Goal: Obtain resource: Download file/media

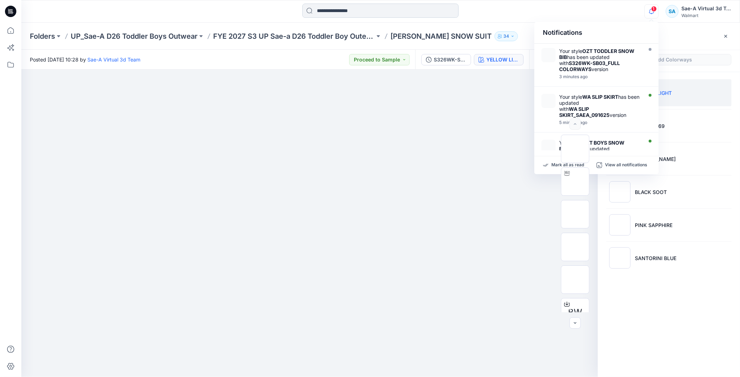
click at [358, 10] on input at bounding box center [380, 11] width 156 height 14
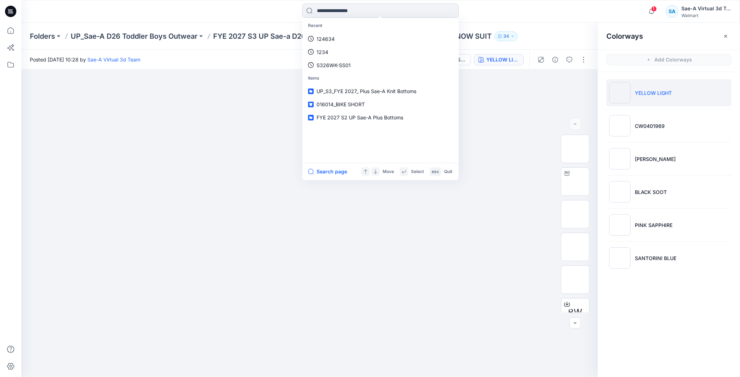
paste input "**********"
type input "**********"
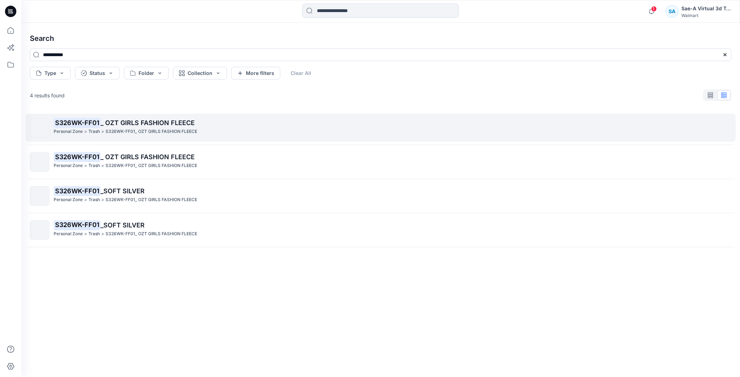
click at [170, 124] on span "_ OZT GIRLS FASHION FLEECE" at bounding box center [147, 122] width 94 height 7
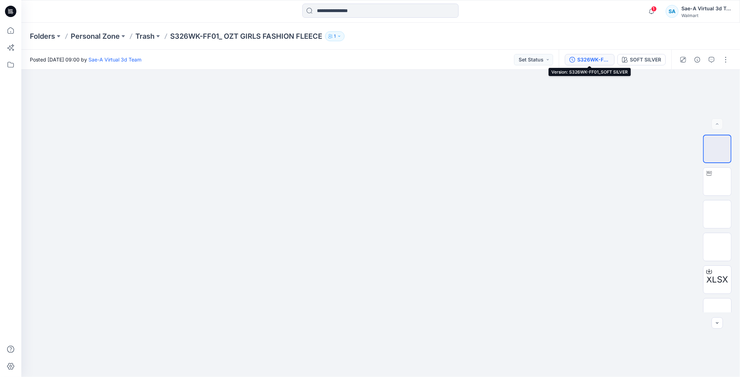
click at [594, 56] on div "S326WK-FF01_SOFT SILVER" at bounding box center [593, 60] width 33 height 8
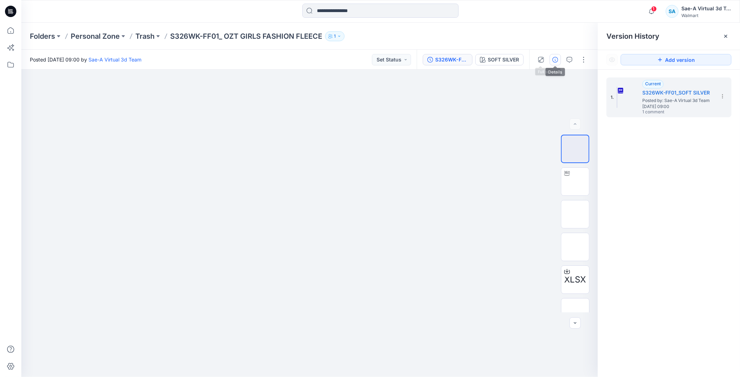
click at [554, 57] on icon "button" at bounding box center [555, 60] width 6 height 6
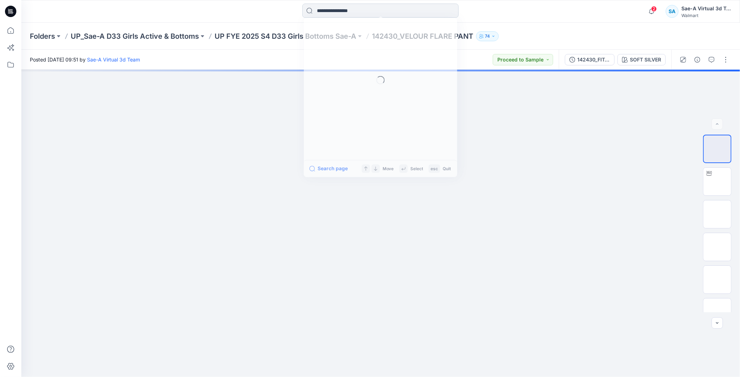
click at [363, 6] on input at bounding box center [380, 11] width 156 height 14
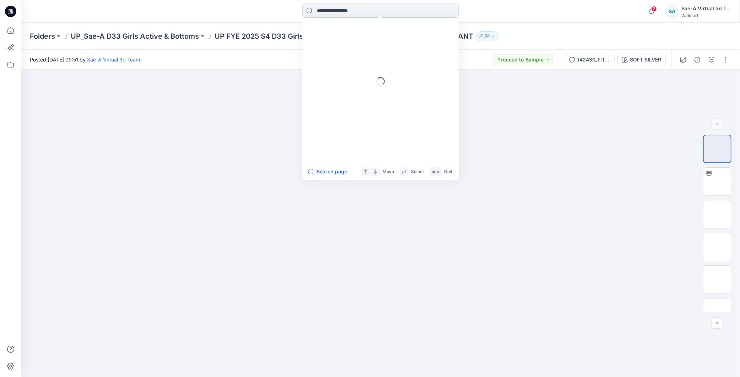
paste input "**********"
type input "**********"
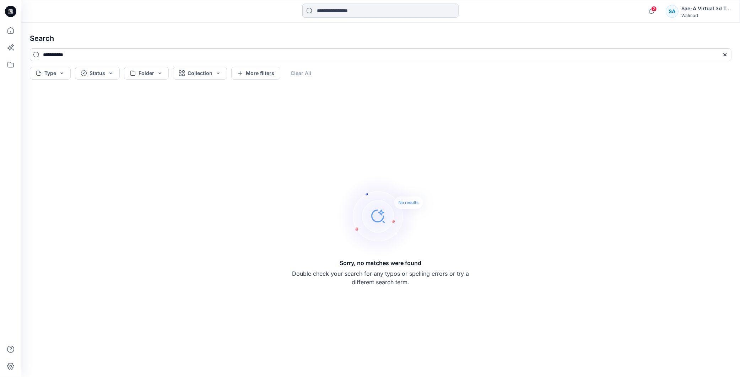
click at [348, 12] on input at bounding box center [380, 11] width 156 height 14
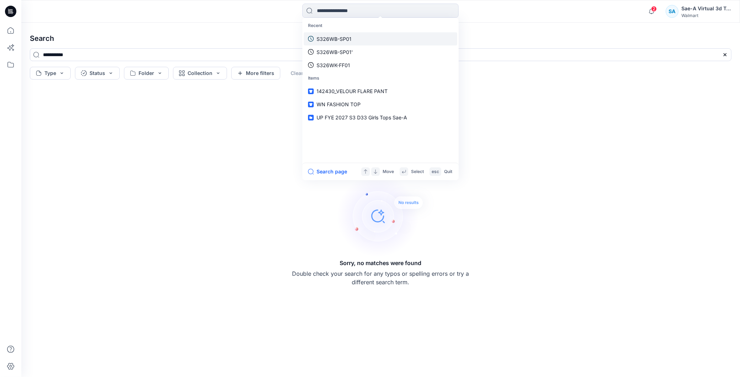
click at [356, 39] on link "S326WB-SP01" at bounding box center [380, 38] width 153 height 13
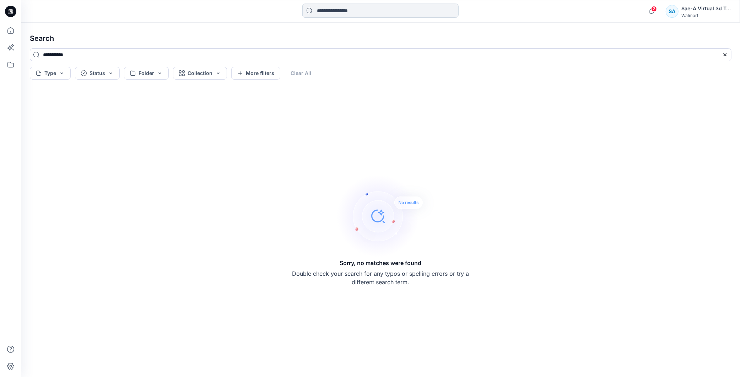
click at [332, 9] on input at bounding box center [380, 11] width 156 height 14
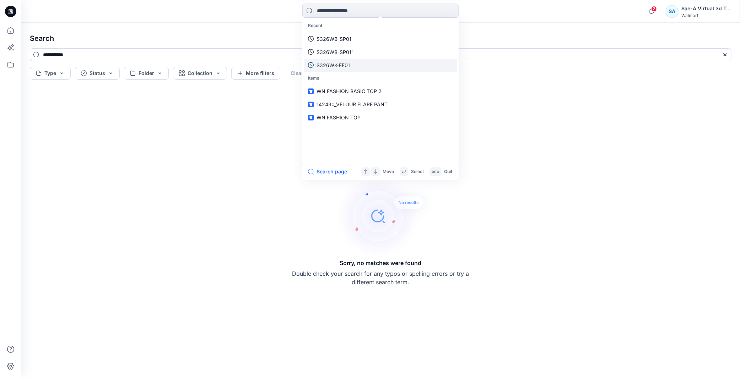
click at [349, 66] on p "S326WK-FF01" at bounding box center [332, 64] width 33 height 7
type input "**********"
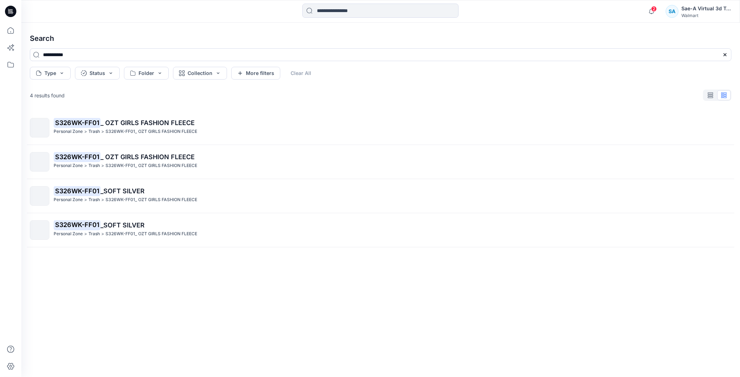
click at [176, 274] on div "S326WK-FF01 _ OZT GIRLS FASHION FLEECE Personal Zone > Trash > S326WK-FF01_ OZT…" at bounding box center [380, 232] width 713 height 243
click at [8, 10] on icon at bounding box center [8, 10] width 1 height 0
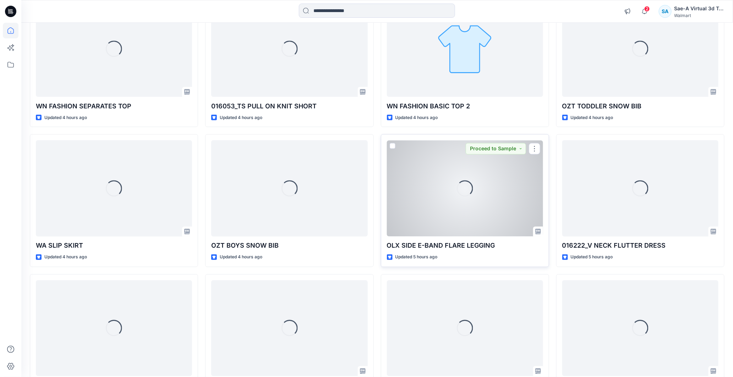
scroll to position [588, 0]
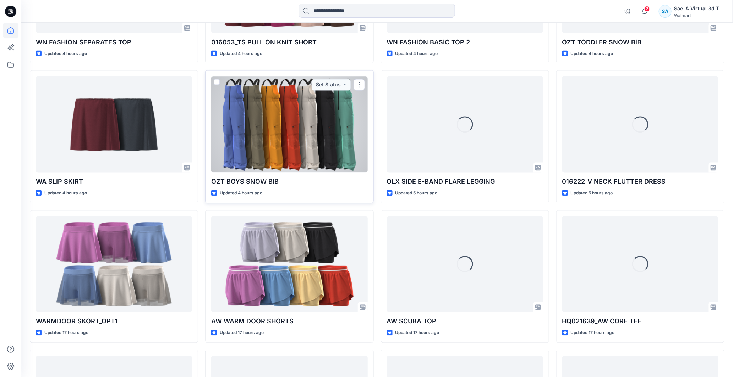
click at [291, 129] on div at bounding box center [289, 124] width 156 height 96
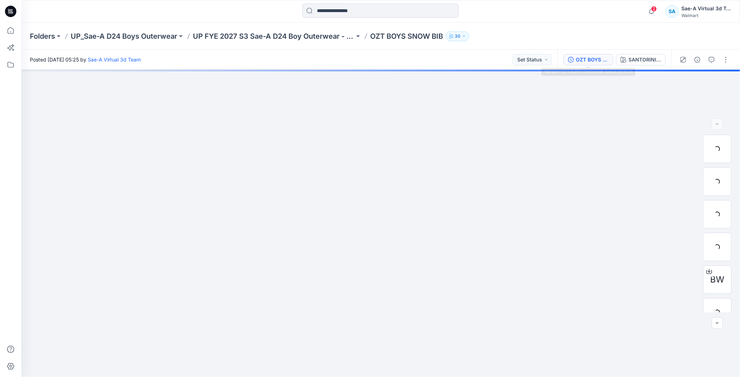
drag, startPoint x: 592, startPoint y: 61, endPoint x: 728, endPoint y: 79, distance: 136.8
click at [592, 61] on div "OZT BOYS SNOW BIB_SAEA_091025" at bounding box center [592, 60] width 33 height 8
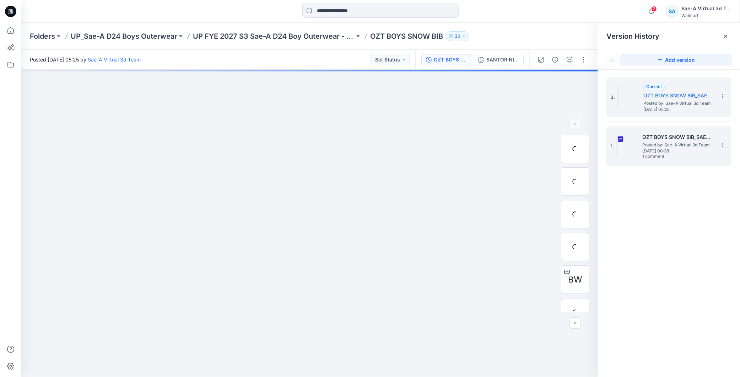
click at [673, 132] on div "1. OZT BOYS SNOW BIB_SAEA_091025 Posted by: Sae-A Virtual 3d Team Monday, Septe…" at bounding box center [663, 146] width 107 height 34
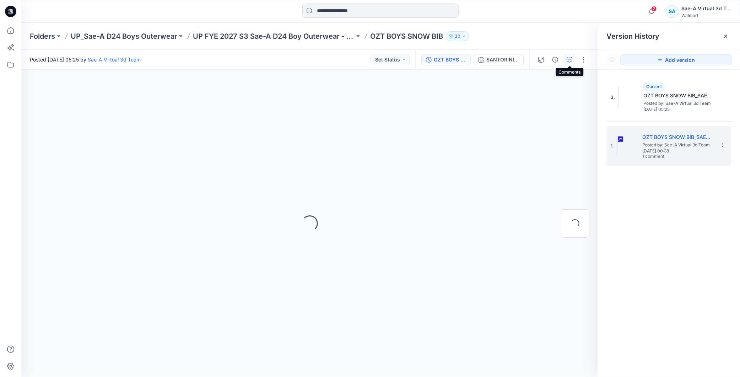
click at [565, 58] on button "button" at bounding box center [569, 59] width 11 height 11
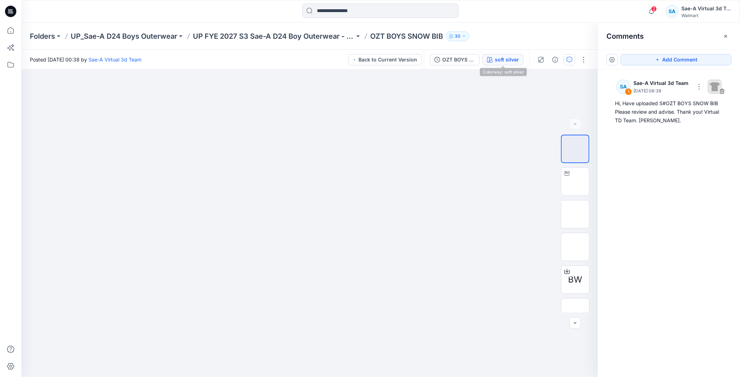
click at [485, 60] on button "soft silver" at bounding box center [502, 59] width 41 height 11
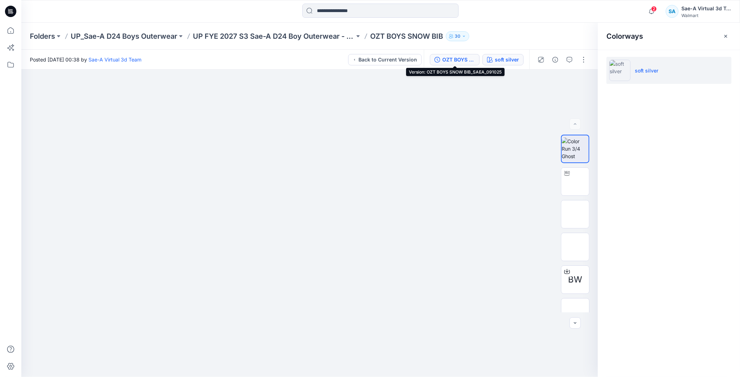
click at [444, 54] on button "OZT BOYS SNOW BIB_SAEA_091025" at bounding box center [455, 59] width 50 height 11
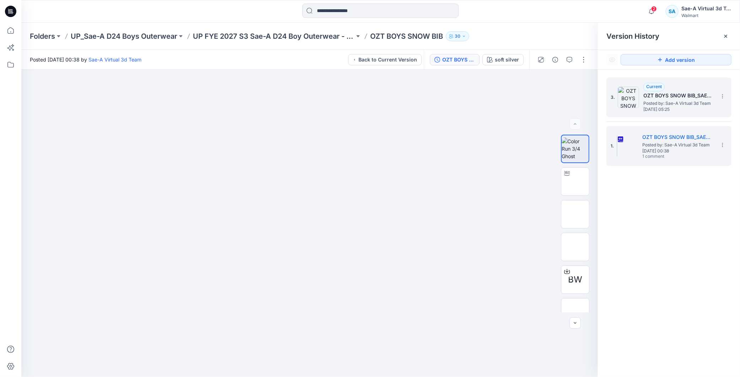
click at [688, 97] on h5 "OZT BOYS SNOW BIB_SAEA_091025" at bounding box center [678, 95] width 71 height 9
click at [683, 146] on span "Posted by: Sae-A Virtual 3d Team" at bounding box center [677, 144] width 71 height 7
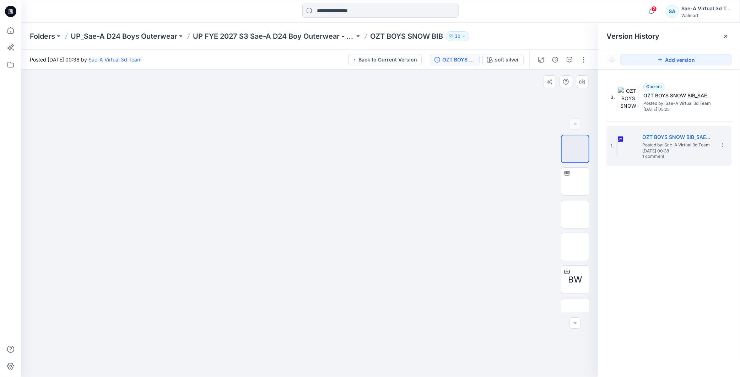
scroll to position [14, 0]
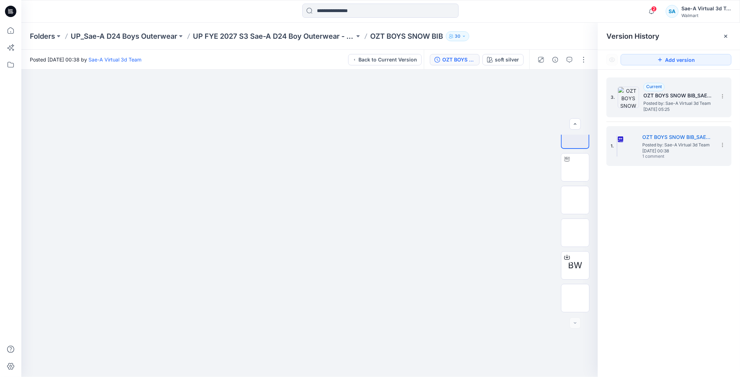
click at [672, 110] on span "[DATE] 05:25" at bounding box center [678, 109] width 71 height 5
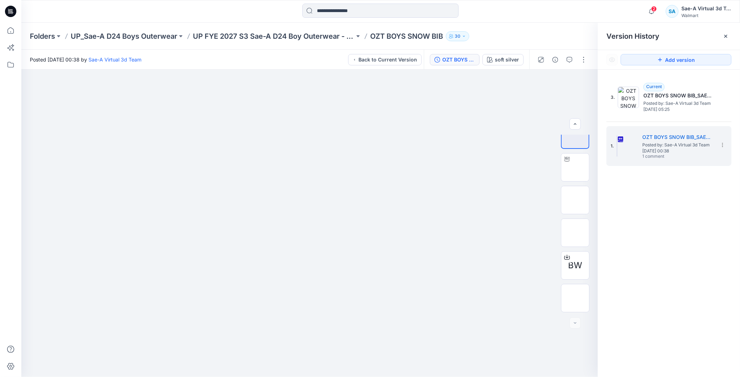
scroll to position [0, 0]
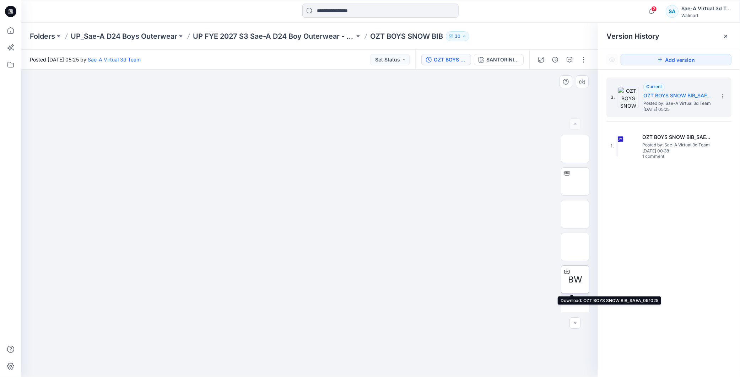
click at [564, 273] on icon at bounding box center [567, 272] width 6 height 4
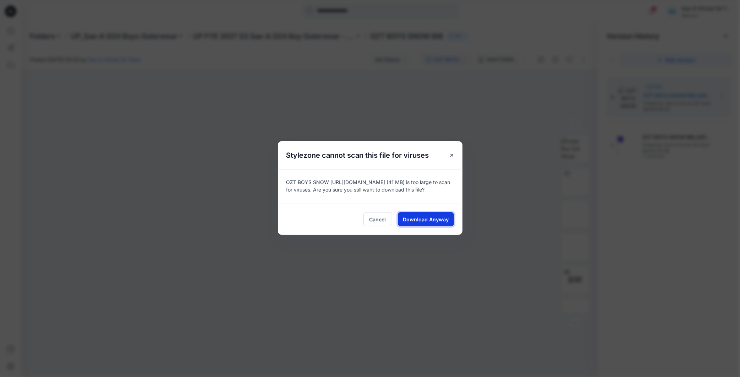
click at [413, 218] on span "Download Anyway" at bounding box center [426, 219] width 46 height 7
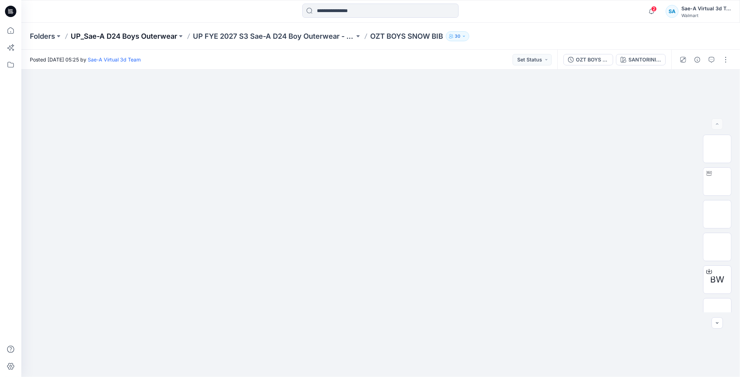
click at [148, 40] on p "UP_Sae-A D24 Boys Outerwear" at bounding box center [124, 36] width 107 height 10
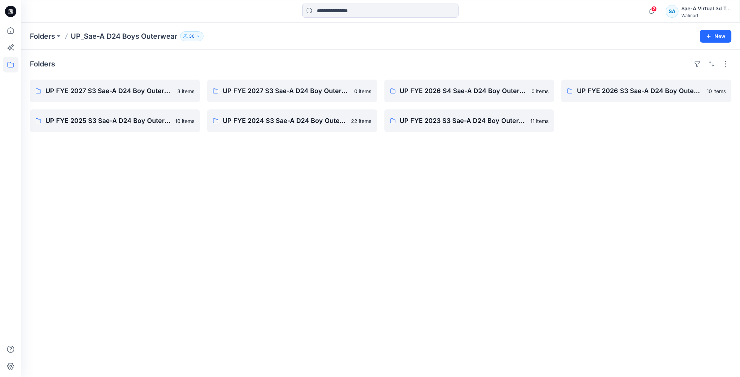
click at [356, 376] on div "Folders UP FYE 2027 S3 Sae-A D24 Boy Outerwear - Ozark Trail 3 items UP FYE 202…" at bounding box center [380, 213] width 718 height 327
